Goal: Information Seeking & Learning: Learn about a topic

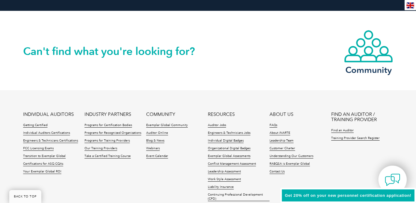
scroll to position [1487, 0]
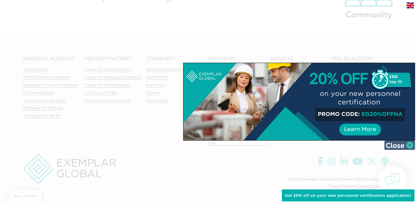
click at [408, 146] on img at bounding box center [399, 144] width 31 height 9
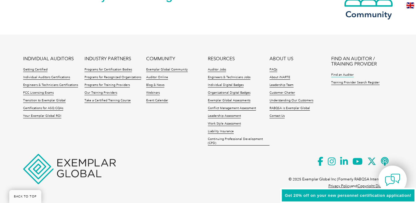
click at [347, 74] on link "Find an Auditor" at bounding box center [342, 75] width 23 height 4
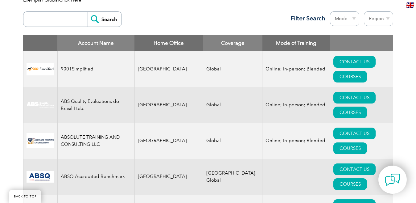
scroll to position [247, 0]
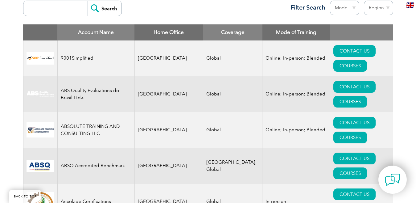
click at [389, 9] on select "Region [GEOGRAPHIC_DATA] [GEOGRAPHIC_DATA] [GEOGRAPHIC_DATA] [GEOGRAPHIC_DATA] …" at bounding box center [378, 8] width 29 height 14
select select "[GEOGRAPHIC_DATA]"
click at [364, 1] on select "Region [GEOGRAPHIC_DATA] [GEOGRAPHIC_DATA] [GEOGRAPHIC_DATA] [GEOGRAPHIC_DATA] …" at bounding box center [378, 8] width 29 height 14
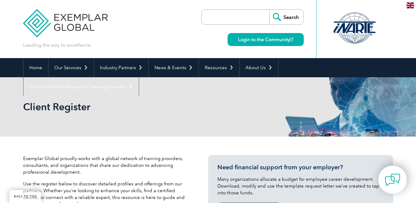
select select "[GEOGRAPHIC_DATA]"
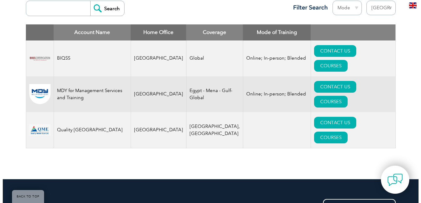
scroll to position [247, 0]
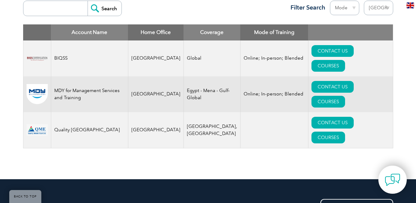
click at [39, 124] on img at bounding box center [37, 129] width 21 height 11
click at [96, 112] on td "Quality [GEOGRAPHIC_DATA]" at bounding box center [89, 130] width 77 height 36
click at [342, 131] on link "COURSES" at bounding box center [328, 137] width 34 height 12
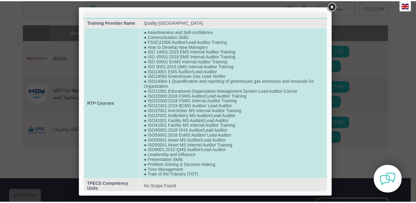
scroll to position [2, 0]
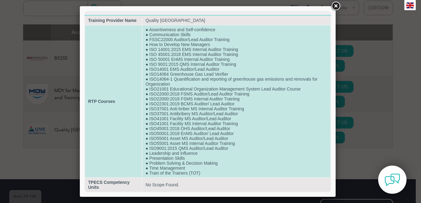
click at [184, 89] on td "● Assertiveness and Self-confidence ● Communication Skills ● FSSC22000 Auditor/…" at bounding box center [236, 101] width 188 height 152
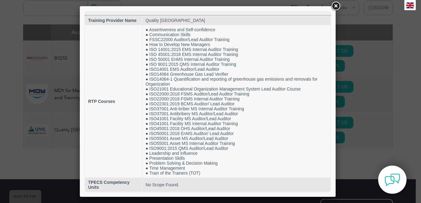
click at [335, 6] on link at bounding box center [335, 6] width 11 height 11
